Goal: Task Accomplishment & Management: Manage account settings

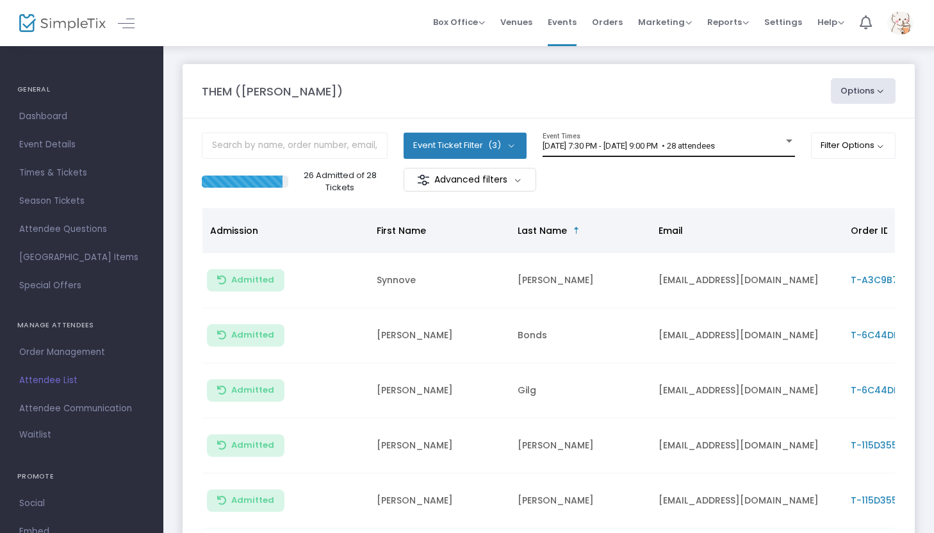
click at [668, 147] on span "[DATE] 7:30 PM - [DATE] 9:00 PM • 28 attendees" at bounding box center [629, 146] width 172 height 10
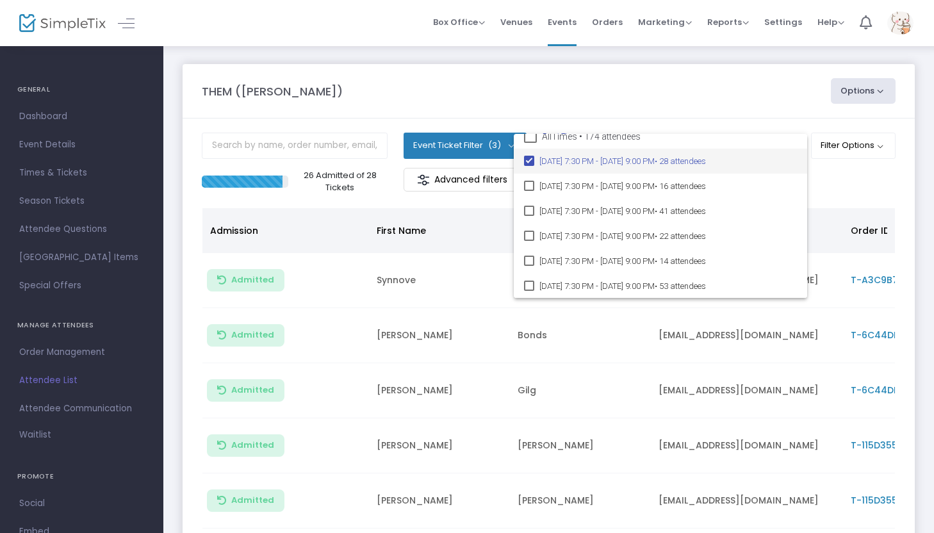
click at [858, 178] on div at bounding box center [467, 266] width 934 height 533
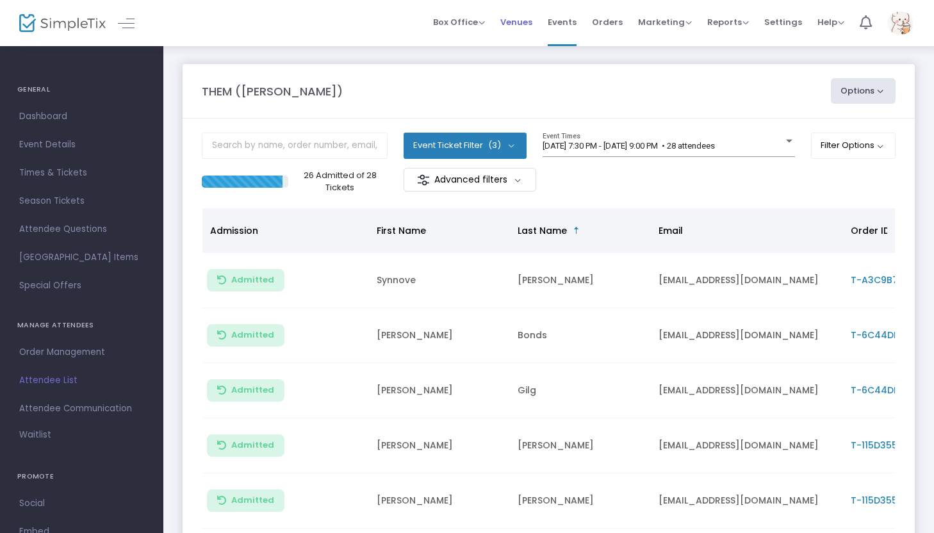
click at [518, 20] on span "Venues" at bounding box center [517, 22] width 32 height 33
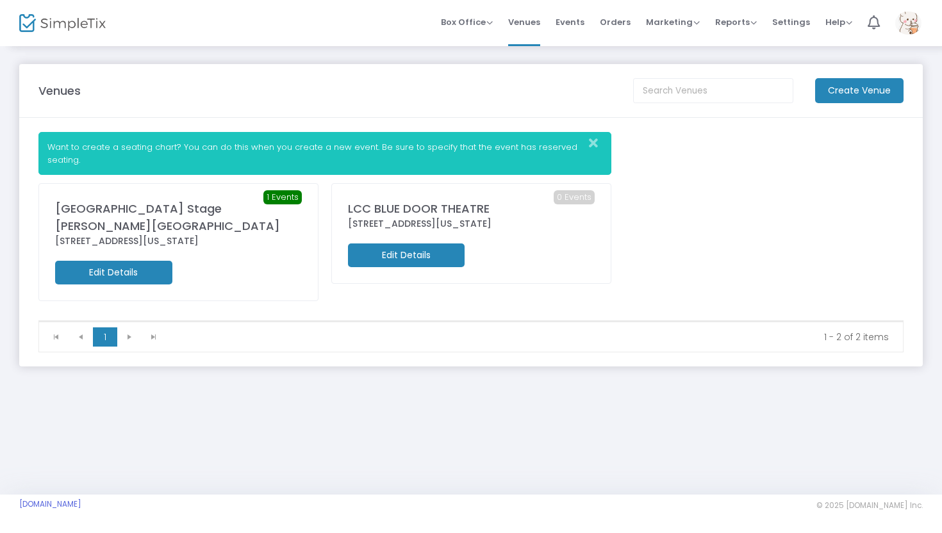
click at [226, 235] on div "[STREET_ADDRESS][US_STATE]" at bounding box center [178, 241] width 247 height 13
click at [135, 261] on m-button "Edit Details" at bounding box center [113, 273] width 117 height 24
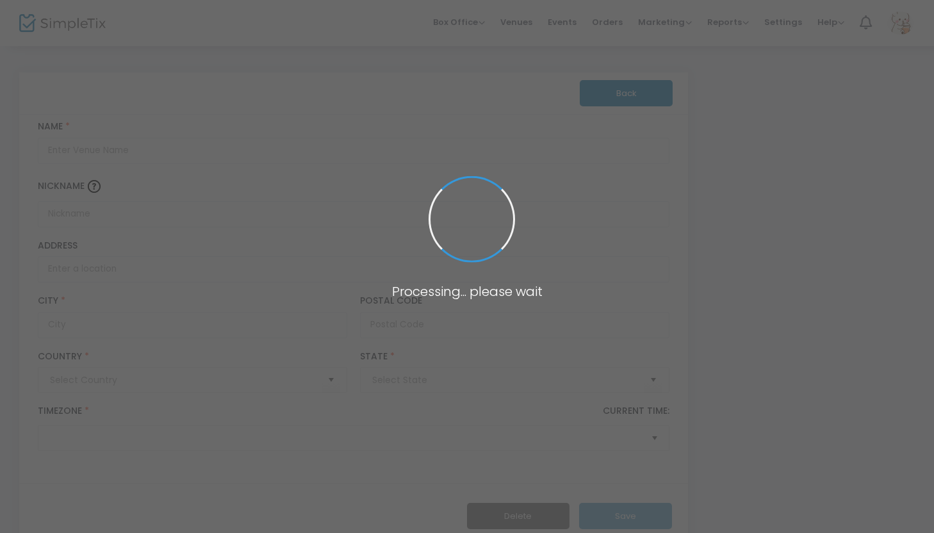
type input "[GEOGRAPHIC_DATA]"
type input "[GEOGRAPHIC_DATA] Stage [PERSON_NAME][GEOGRAPHIC_DATA]"
type input "[STREET_ADDRESS]"
type input "[GEOGRAPHIC_DATA]"
type input "97209"
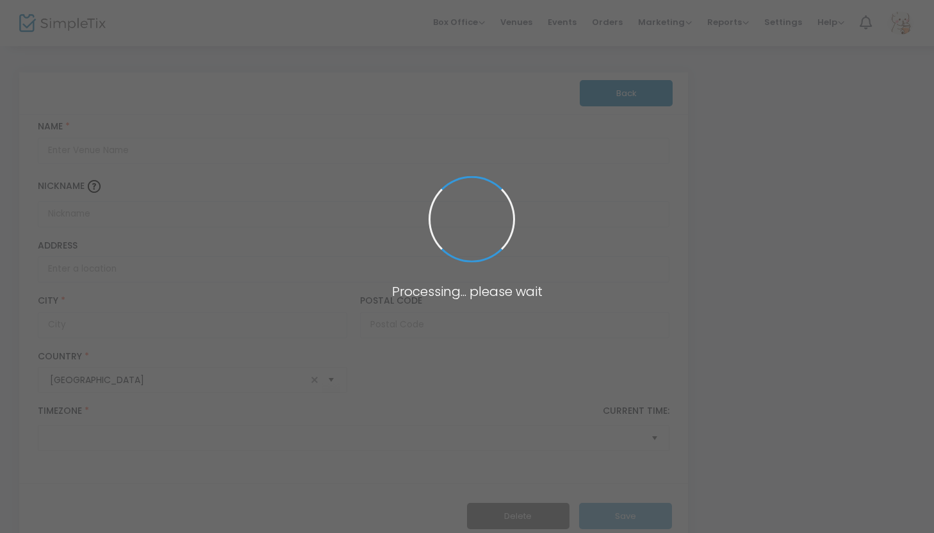
type input "[GEOGRAPHIC_DATA]"
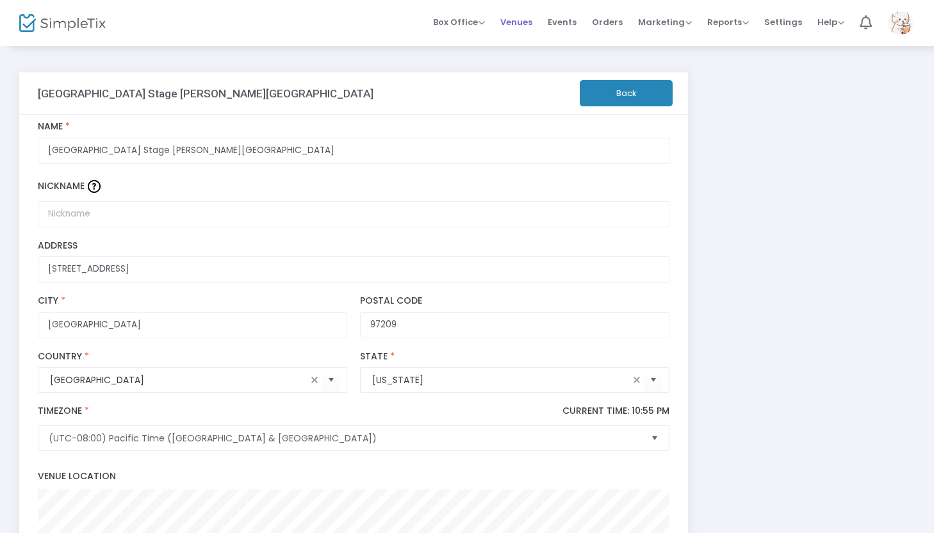
click at [533, 23] on span "Venues" at bounding box center [517, 22] width 32 height 33
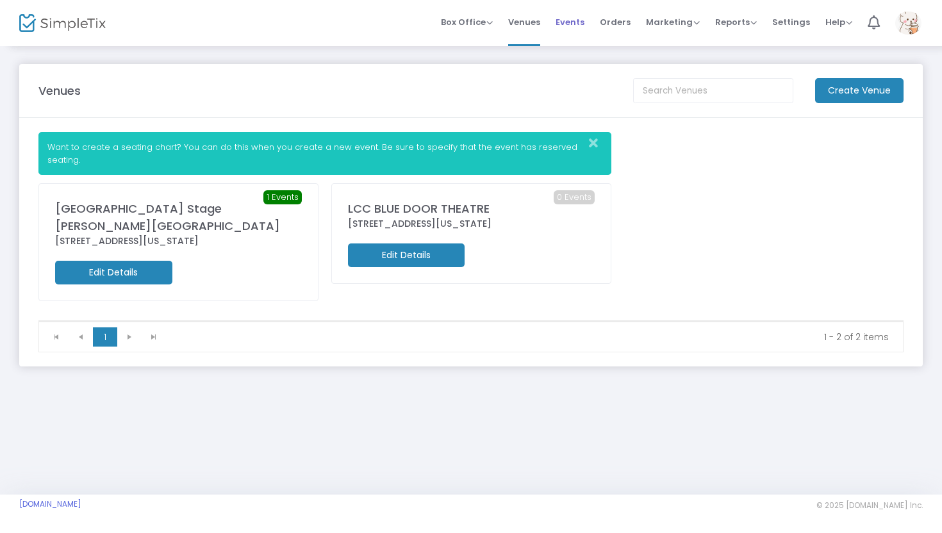
click at [568, 23] on span "Events" at bounding box center [570, 22] width 29 height 33
